Goal: Transaction & Acquisition: Purchase product/service

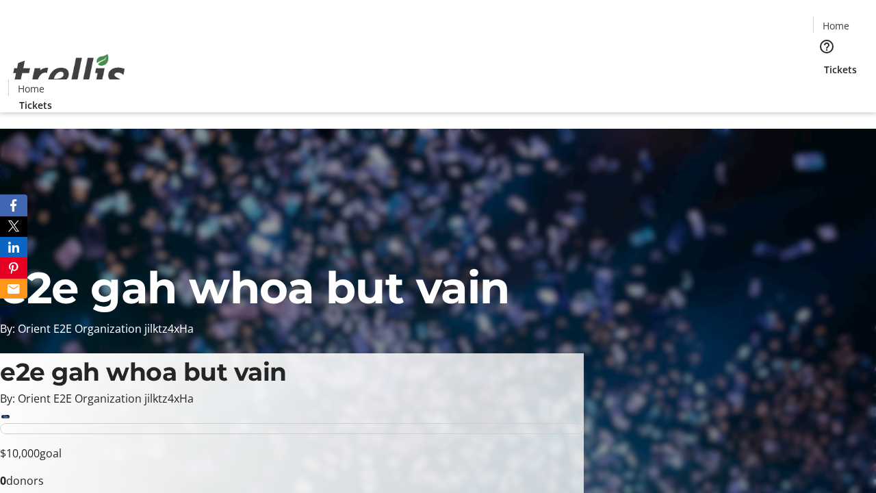
click at [824, 62] on span "Tickets" at bounding box center [840, 69] width 33 height 14
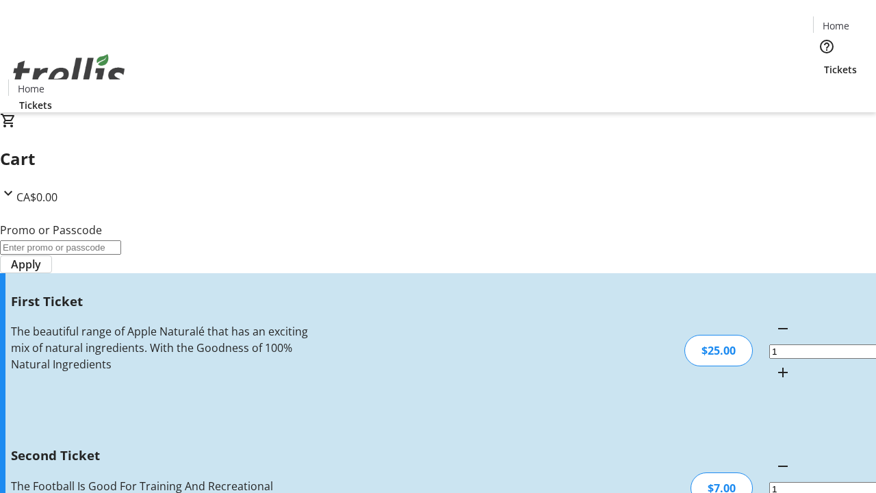
type input "2"
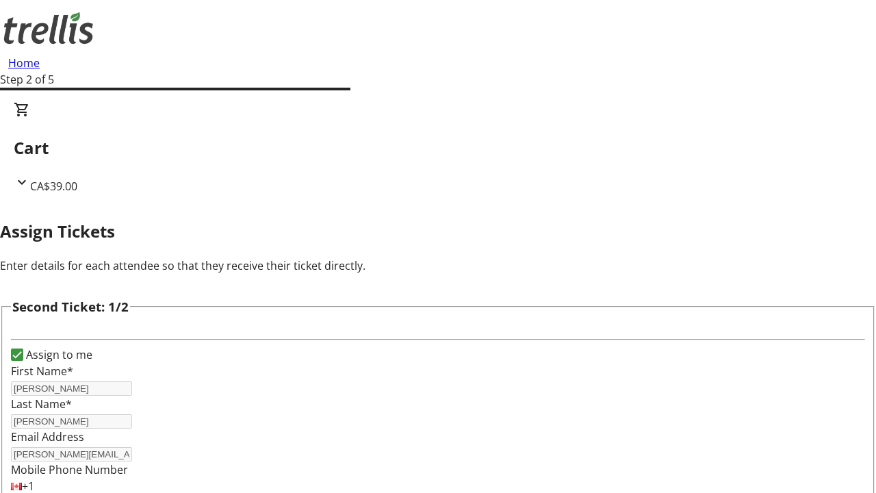
type input "Tad"
type input "[PERSON_NAME]"
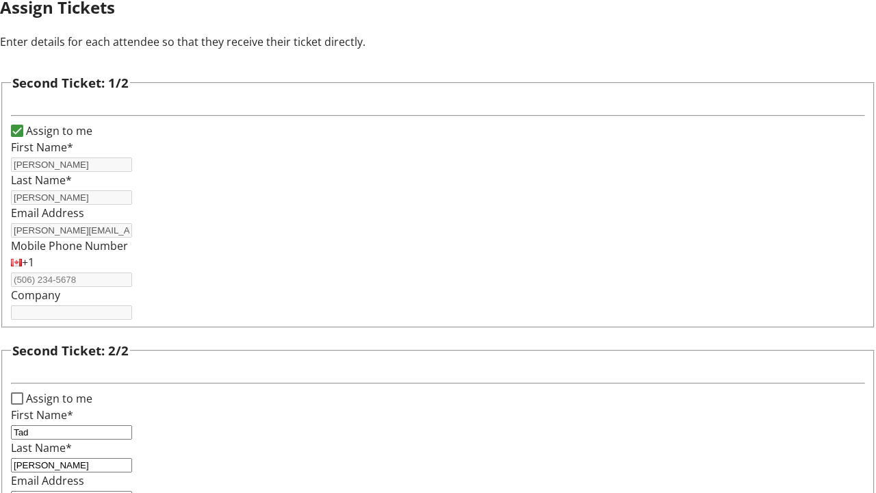
type input "[EMAIL_ADDRESS][DOMAIN_NAME]"
